Goal: Find specific page/section: Find specific page/section

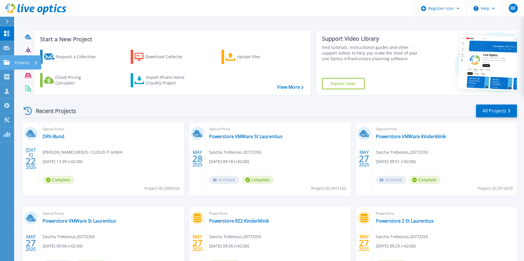
click at [10, 62] on icon at bounding box center [6, 62] width 7 height 5
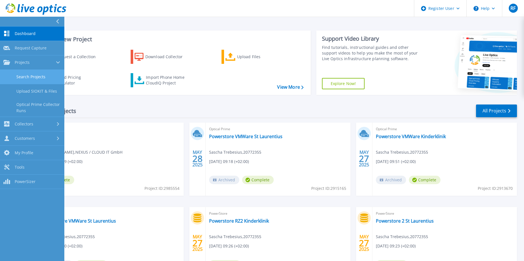
click at [24, 76] on link "Search Projects" at bounding box center [32, 77] width 64 height 14
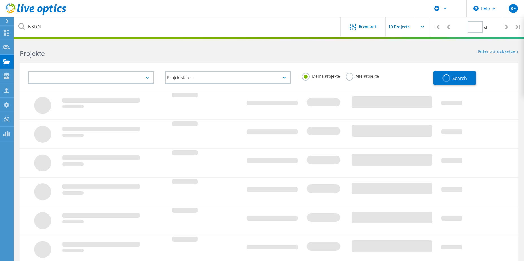
type input "1"
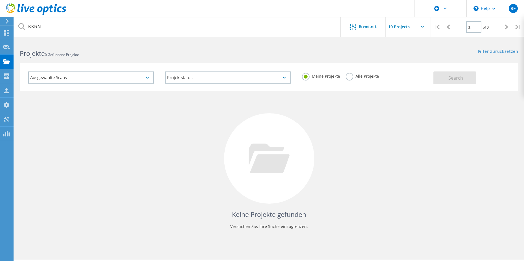
click at [353, 80] on div "Alle Projekte" at bounding box center [362, 77] width 33 height 8
click at [349, 75] on label "Alle Projekte" at bounding box center [362, 75] width 33 height 5
click at [0, 0] on input "Alle Projekte" at bounding box center [0, 0] width 0 height 0
click at [447, 80] on button "Search" at bounding box center [454, 77] width 43 height 13
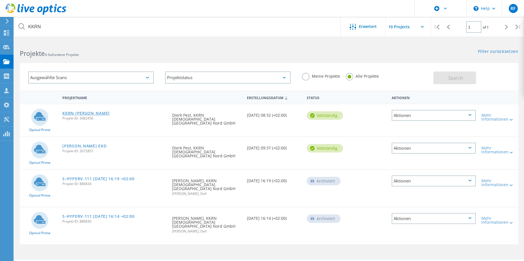
click at [76, 113] on link "KKRN [PERSON_NAME]" at bounding box center [85, 113] width 47 height 4
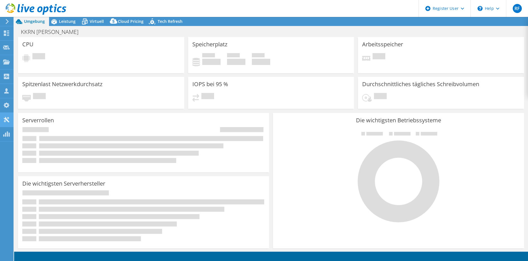
select select "EULondon"
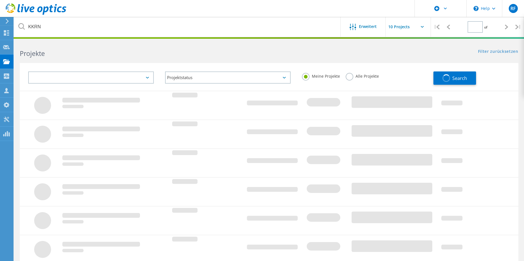
type input "1"
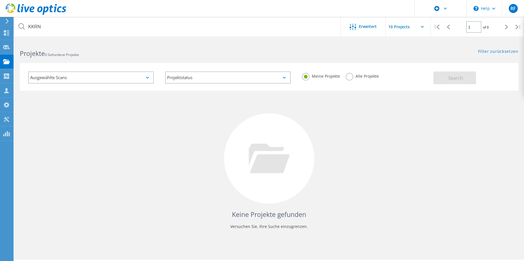
click at [352, 77] on label "Alle Projekte" at bounding box center [362, 75] width 33 height 5
click at [0, 0] on input "Alle Projekte" at bounding box center [0, 0] width 0 height 0
click at [458, 79] on span "Search" at bounding box center [455, 78] width 15 height 6
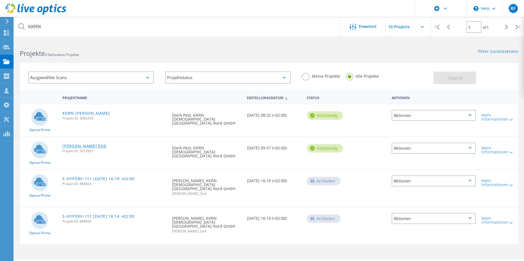
click at [76, 144] on link "KERN EKD" at bounding box center [84, 146] width 44 height 4
